Goal: Obtain resource: Download file/media

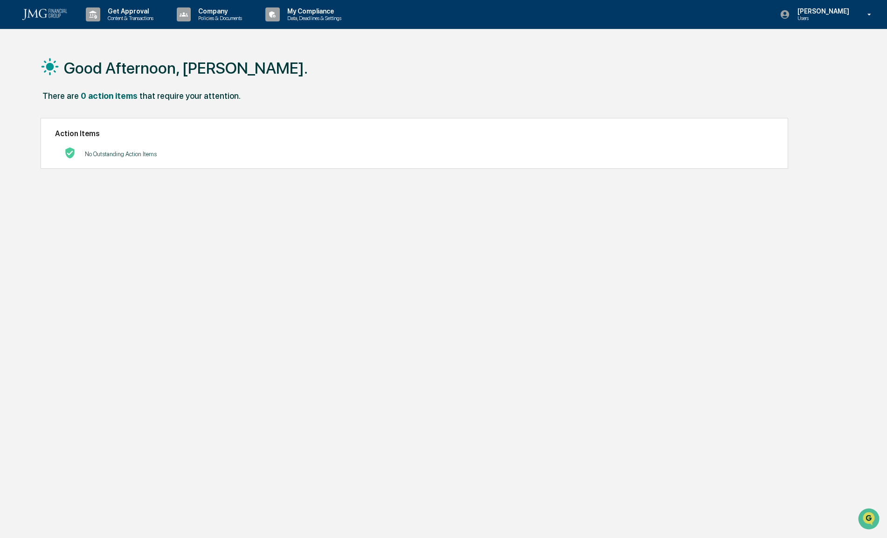
click at [294, 11] on p "My Compliance" at bounding box center [313, 10] width 66 height 7
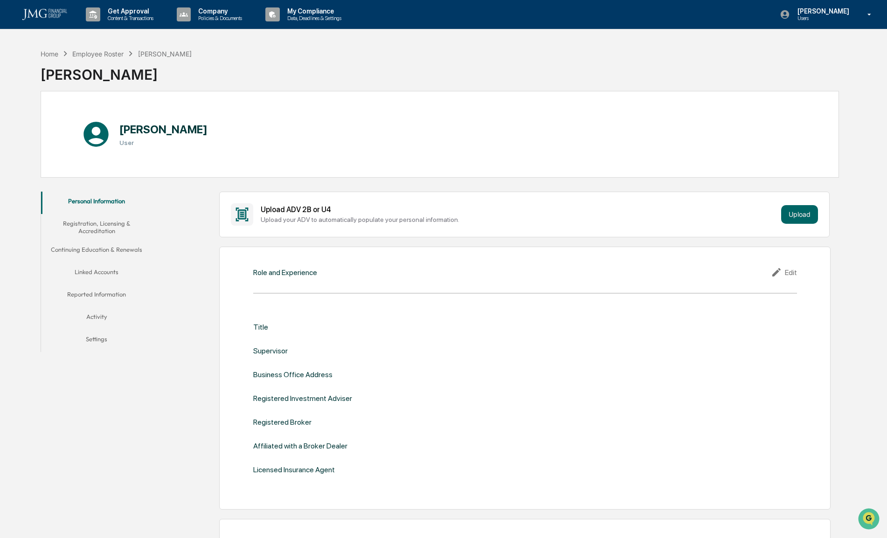
click at [183, 11] on icon at bounding box center [184, 14] width 14 height 14
click at [209, 44] on li "Policy Document Library" at bounding box center [233, 47] width 121 height 17
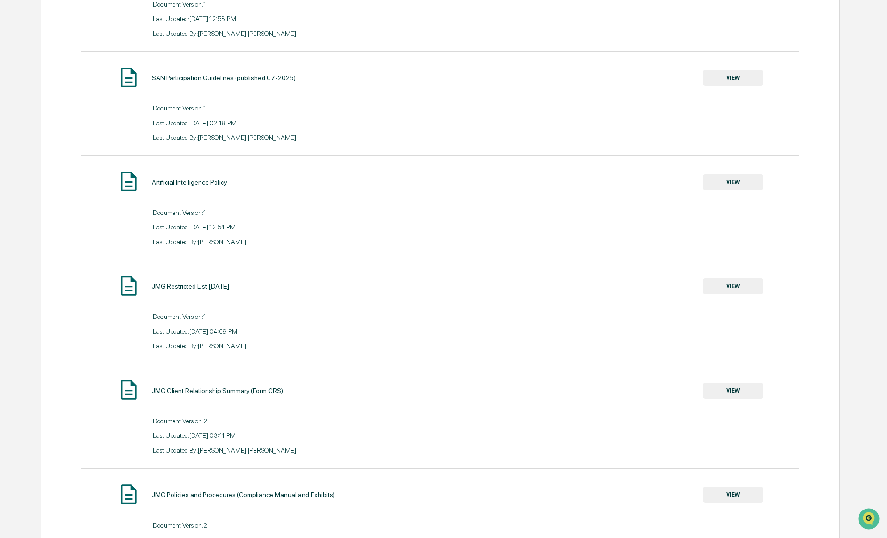
scroll to position [171, 0]
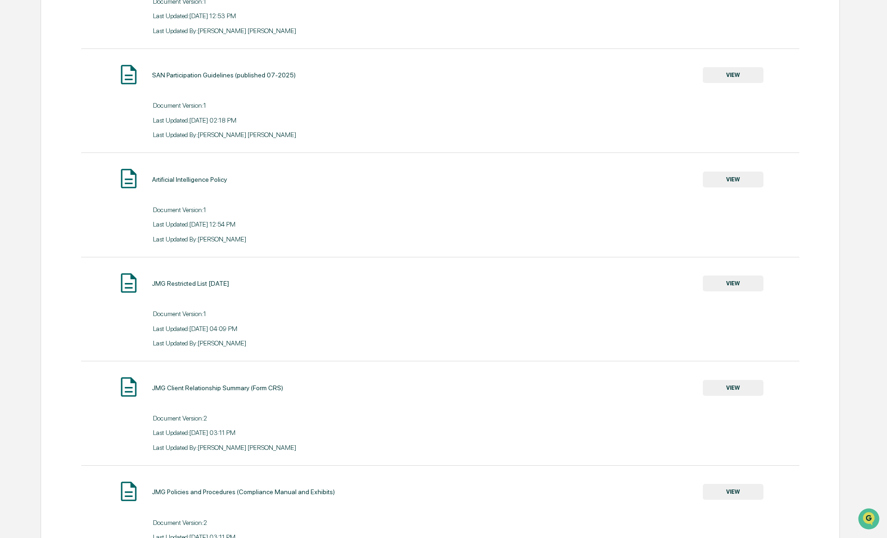
click at [700, 289] on div "JMG Restricted List [DATE] VIEW" at bounding box center [440, 284] width 719 height 25
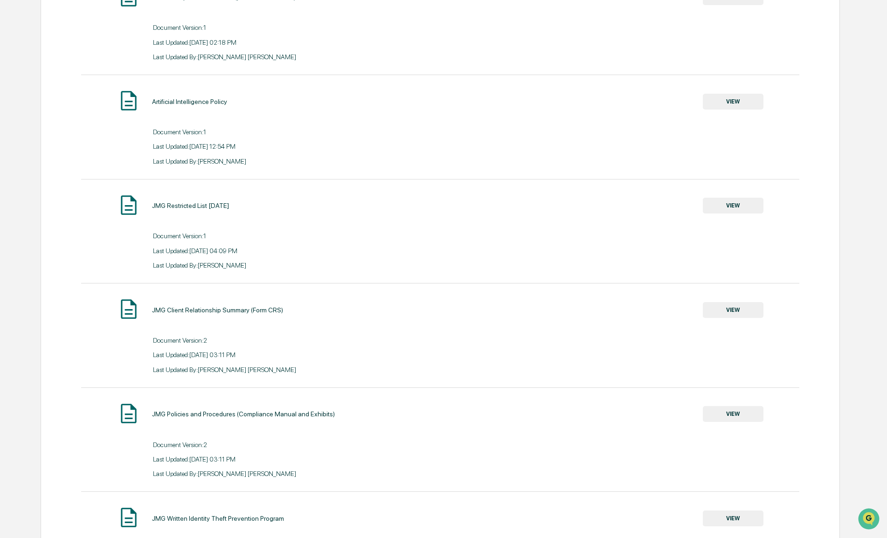
click at [717, 213] on button "VIEW" at bounding box center [733, 206] width 61 height 16
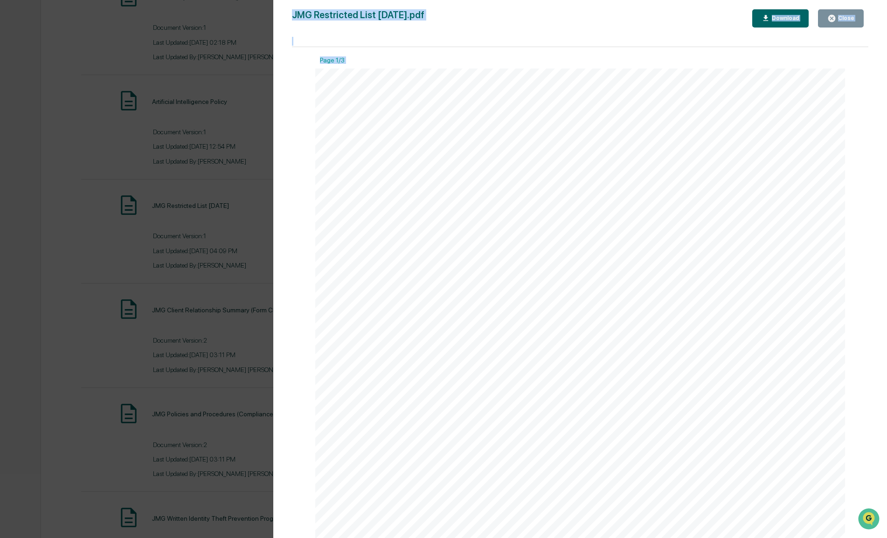
drag, startPoint x: 863, startPoint y: 105, endPoint x: 879, endPoint y: 365, distance: 260.4
click at [879, 365] on div "Version History [DATE] 09:09 PM [PERSON_NAME] JMG Restricted List [DATE].pdf Cl…" at bounding box center [580, 278] width 614 height 557
click at [790, 18] on div "Download" at bounding box center [784, 18] width 29 height 7
